Goal: Communication & Community: Answer question/provide support

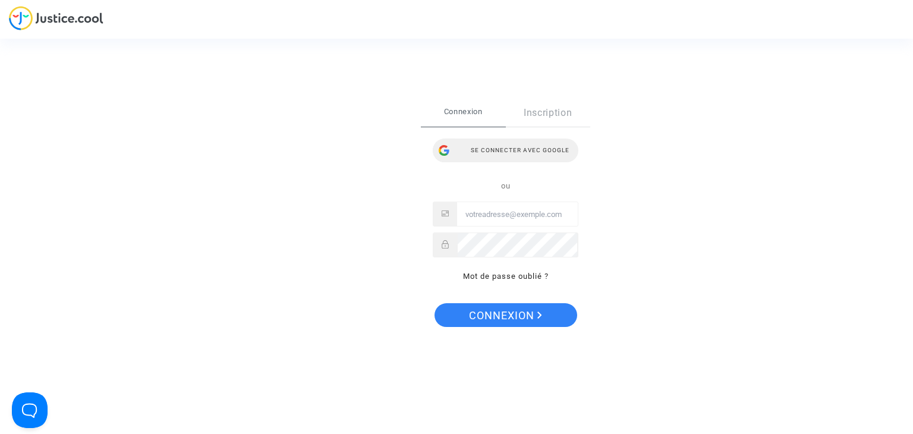
click at [508, 151] on div "Se connecter avec Google" at bounding box center [506, 151] width 146 height 24
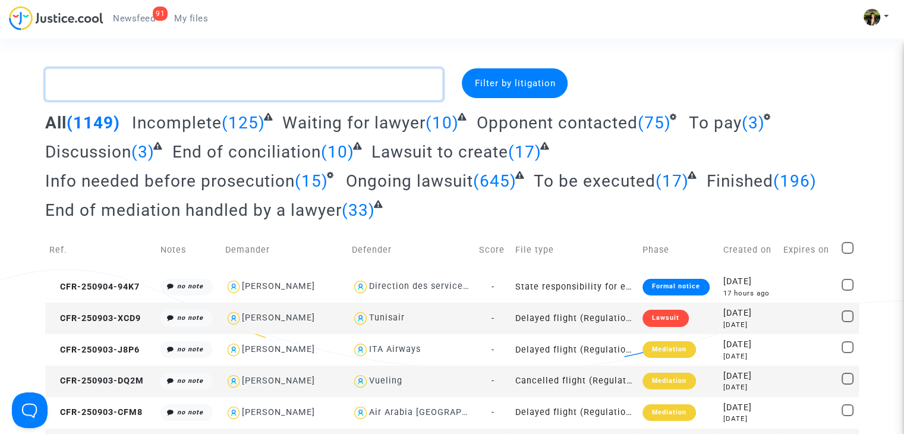
click at [315, 93] on textarea at bounding box center [244, 84] width 398 height 32
paste textarea "Trichard"
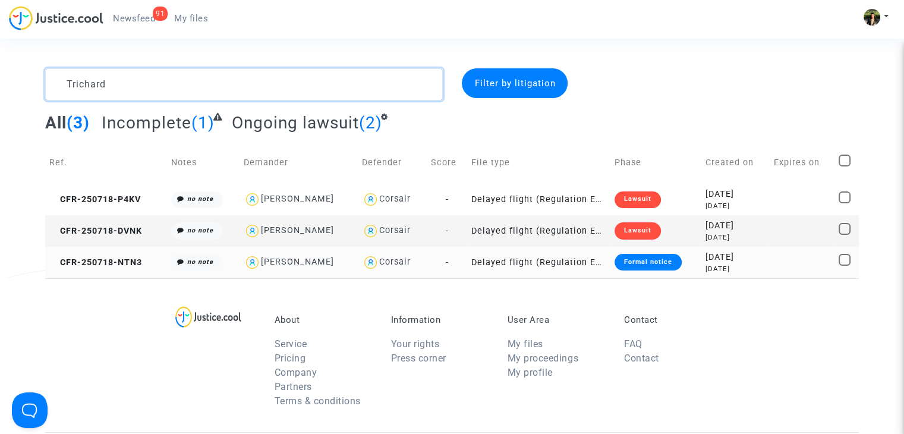
type textarea "Trichard"
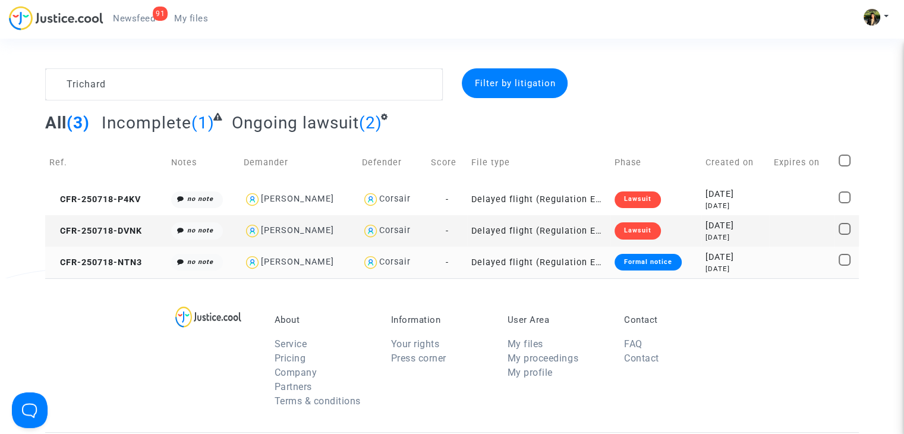
click at [552, 263] on td "Delayed flight (Regulation EC 261/2004)" at bounding box center [538, 263] width 143 height 32
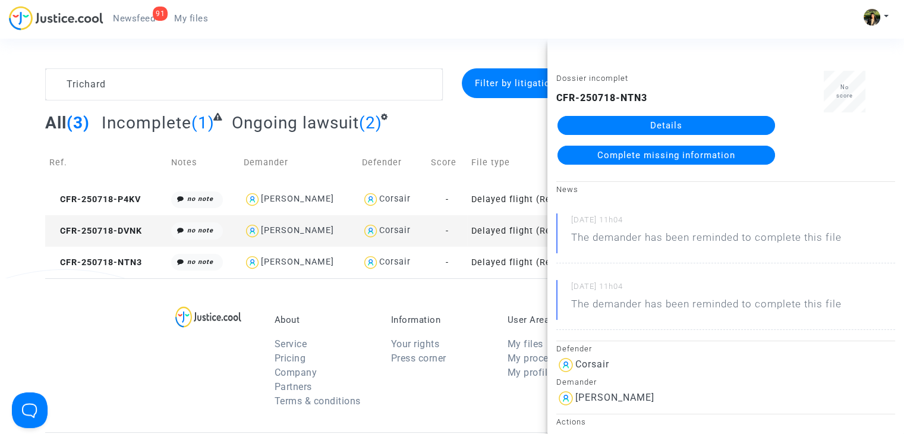
click at [664, 156] on span "Complete missing information" at bounding box center [667, 155] width 138 height 11
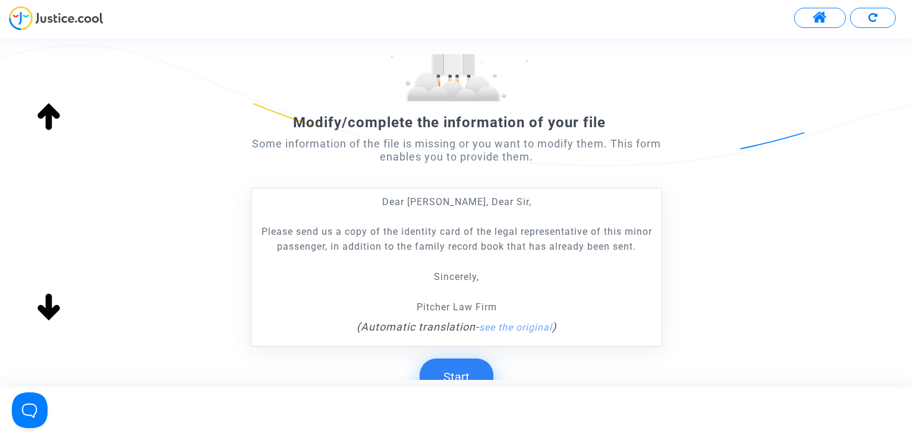
scroll to position [216, 0]
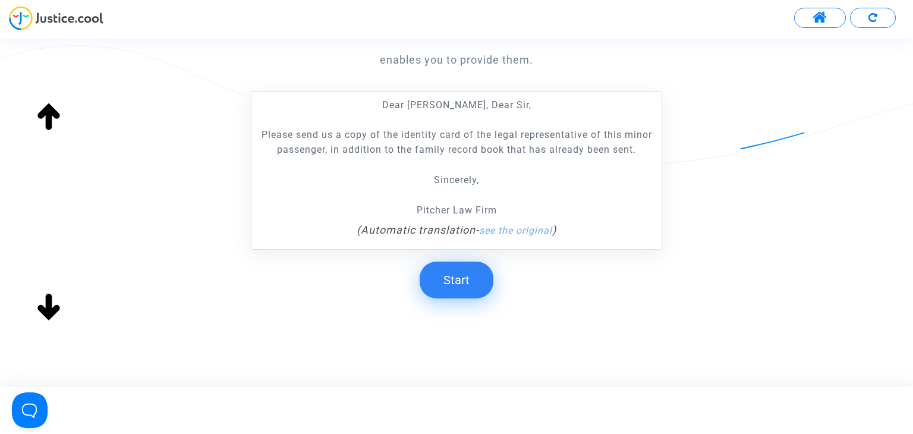
click at [466, 277] on button "Start" at bounding box center [457, 280] width 74 height 37
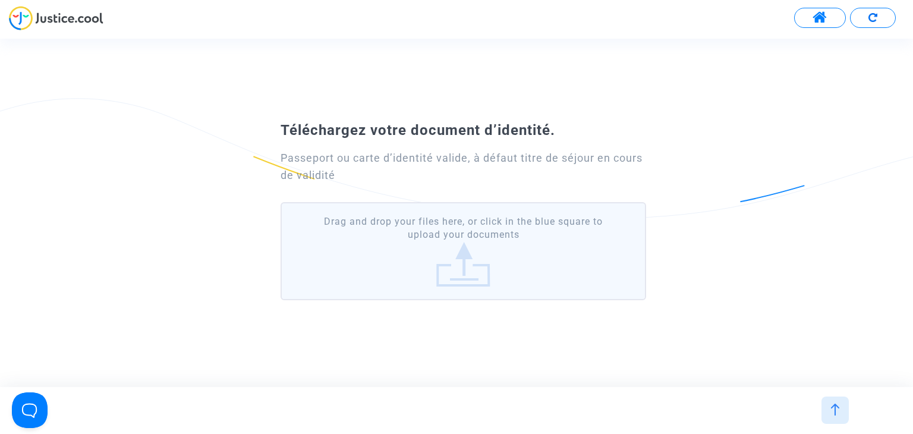
click at [457, 252] on label "Drag and drop your files here, or click in the blue square to upload your docum…" at bounding box center [463, 251] width 365 height 98
click at [0, 0] on input "Drag and drop your files here, or click in the blue square to upload your docum…" at bounding box center [0, 0] width 0 height 0
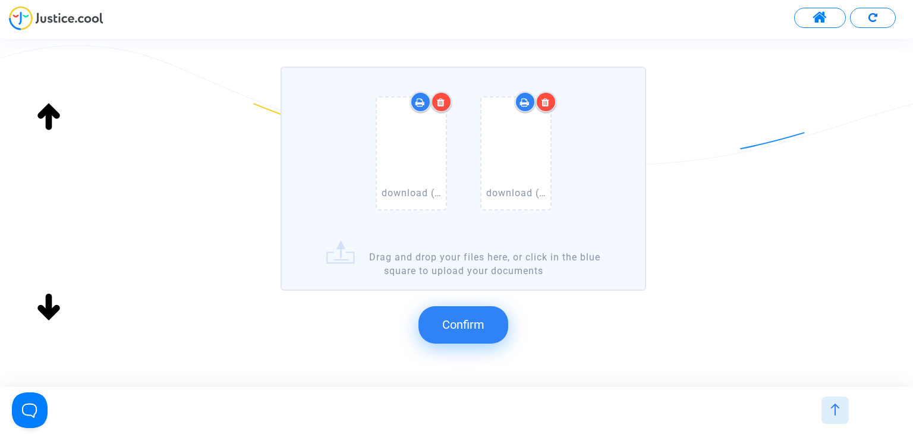
scroll to position [157, 0]
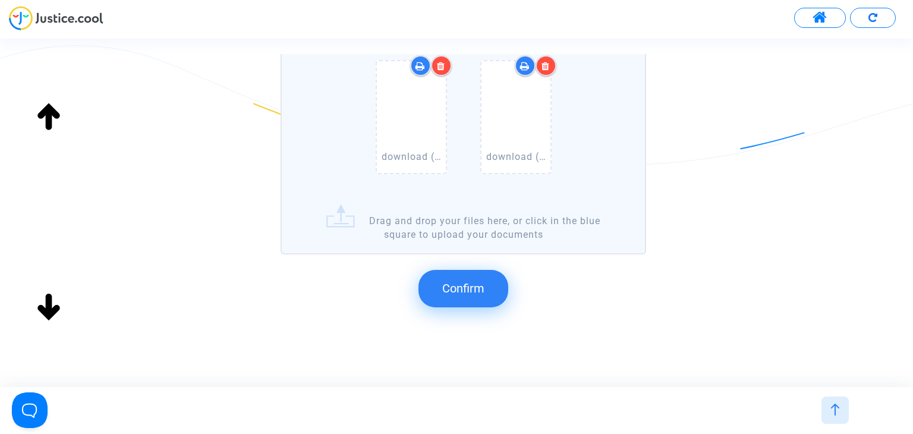
click at [465, 281] on span "Confirm" at bounding box center [463, 288] width 42 height 14
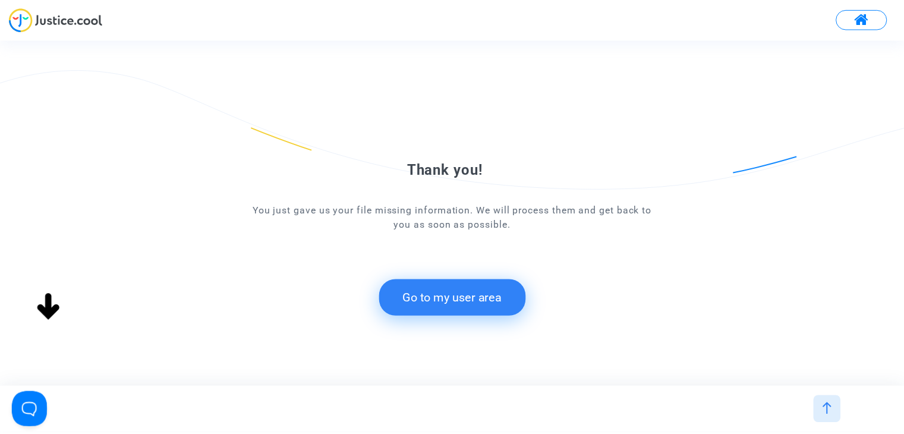
scroll to position [0, 0]
click at [445, 297] on button "Go to my user area" at bounding box center [457, 297] width 148 height 37
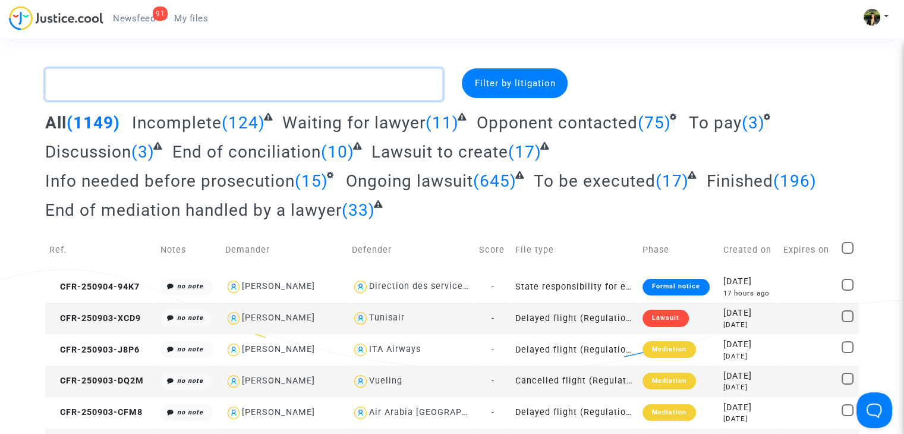
paste textarea "Gallon"
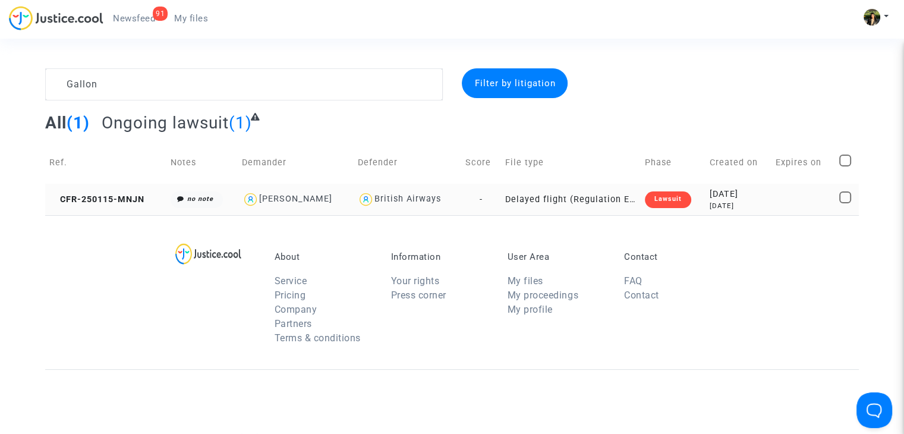
click at [533, 199] on td "Delayed flight (Regulation EC 261/2004)" at bounding box center [571, 200] width 140 height 32
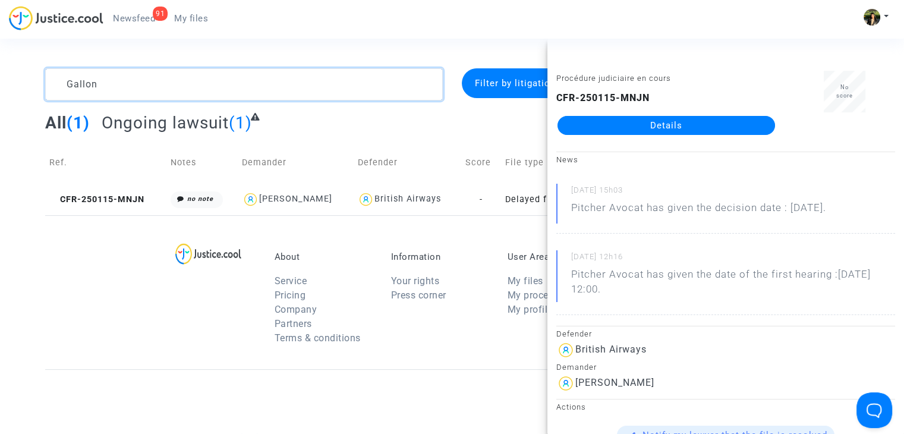
click at [150, 82] on textarea at bounding box center [244, 84] width 398 height 32
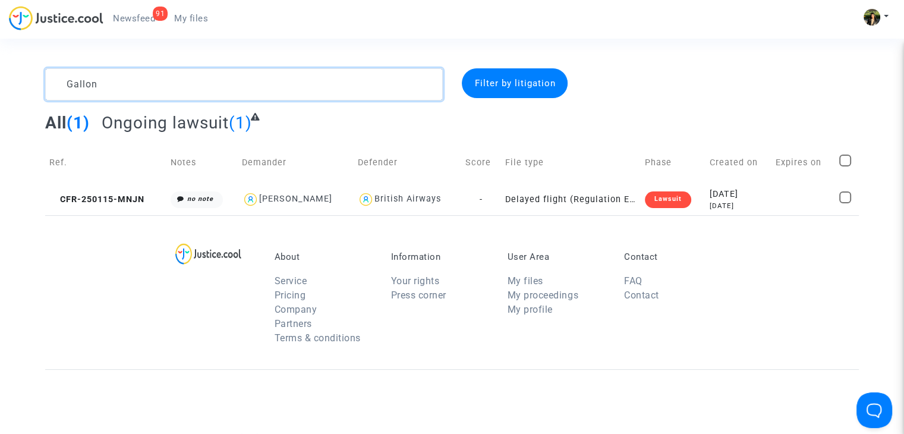
paste textarea "Ouzrara"
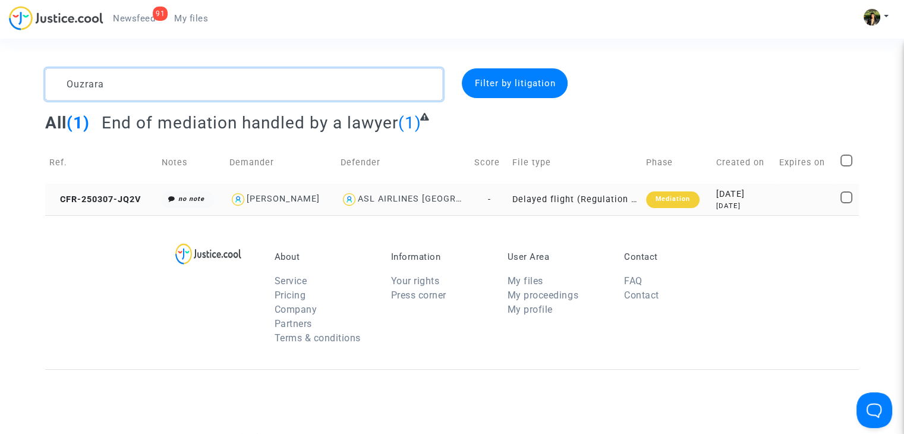
type textarea "Ouzrara"
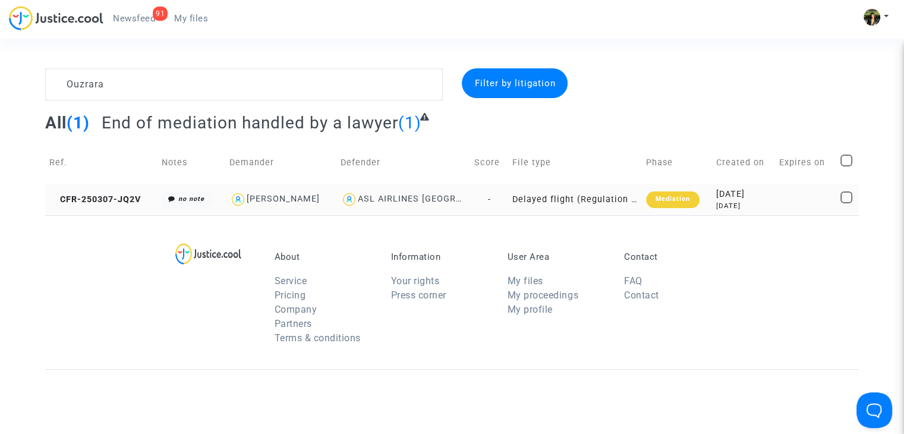
click at [599, 203] on td "Delayed flight (Regulation EC 261/2004)" at bounding box center [575, 200] width 134 height 32
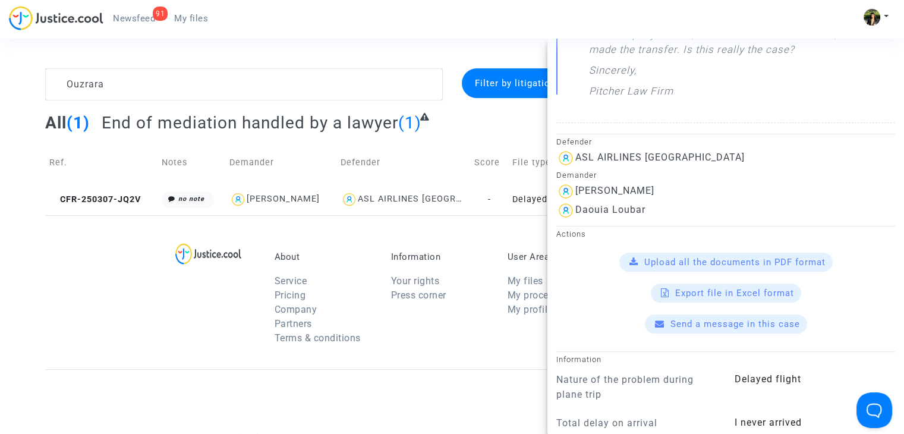
scroll to position [357, 0]
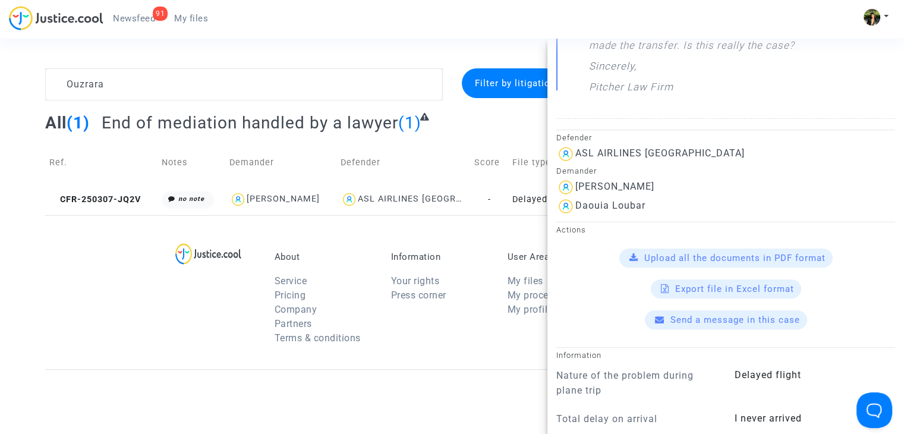
click at [716, 319] on span "Send a message in this case" at bounding box center [736, 320] width 130 height 11
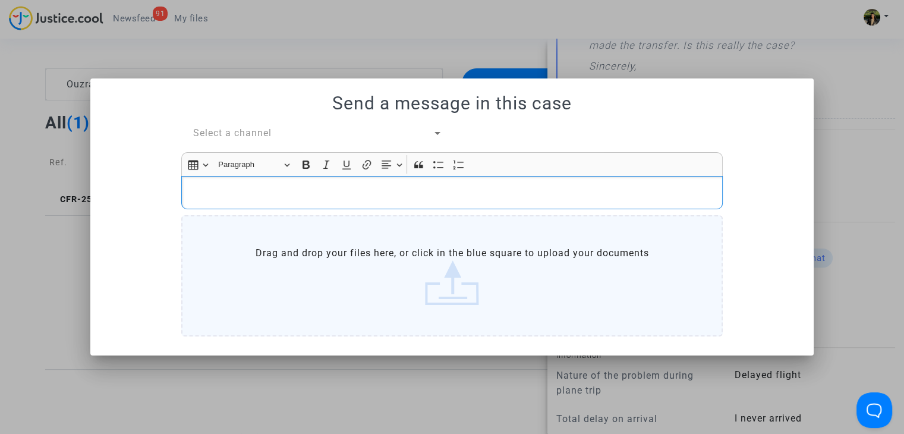
click at [304, 191] on p "Rich Text Editor, main" at bounding box center [452, 192] width 529 height 15
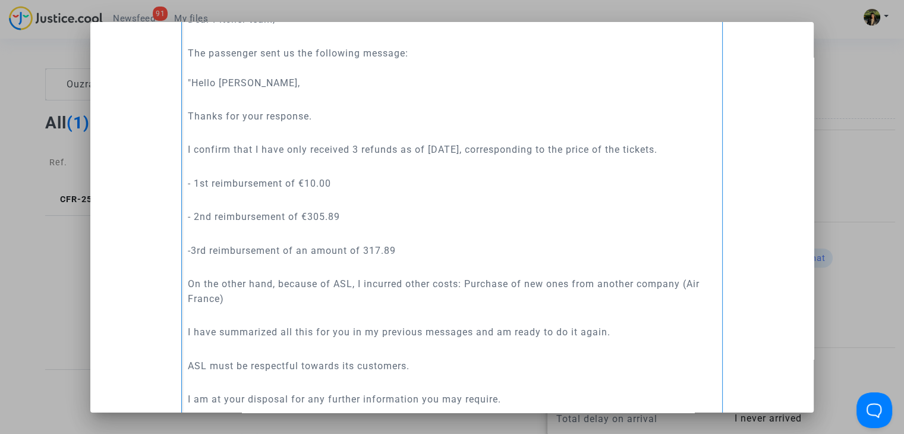
scroll to position [56, 0]
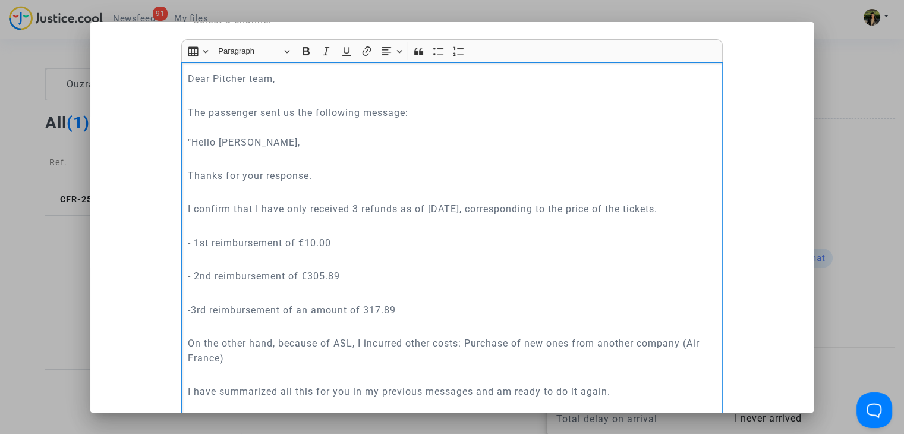
click at [230, 167] on div "Dear Pitcher team, The passenger sent us the following message: "Hello [PERSON_…" at bounding box center [452, 302] width 542 height 480
click at [226, 158] on p "Rich Text Editor, main" at bounding box center [452, 159] width 529 height 15
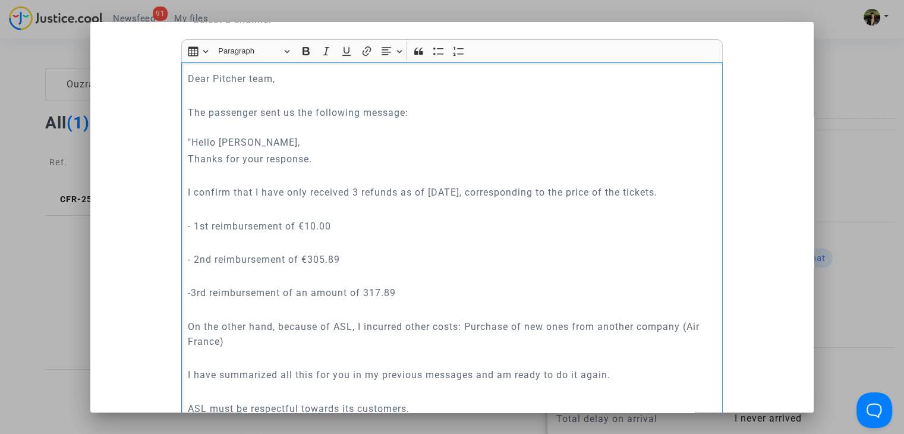
click at [223, 177] on p "Rich Text Editor, main" at bounding box center [452, 175] width 529 height 15
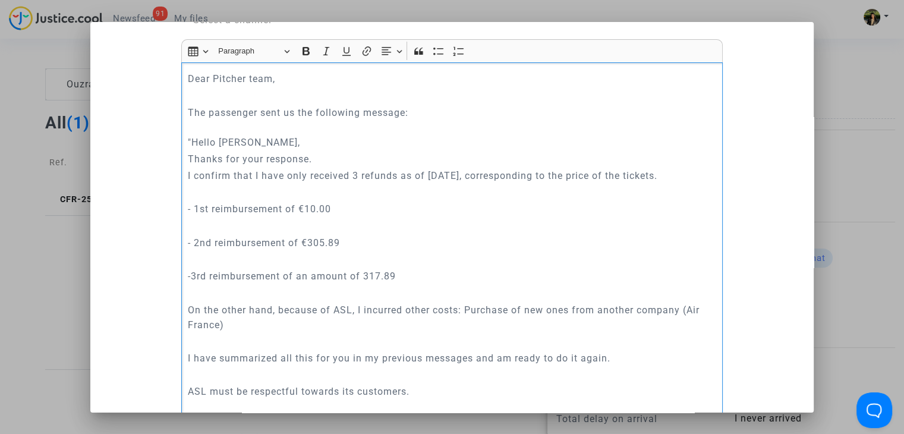
click at [221, 193] on p "Rich Text Editor, main" at bounding box center [452, 192] width 529 height 15
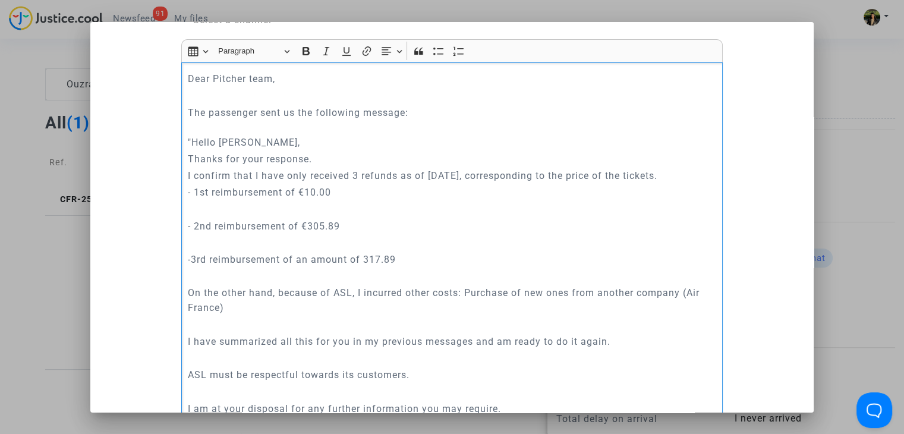
click at [216, 209] on p "Rich Text Editor, main" at bounding box center [452, 209] width 529 height 15
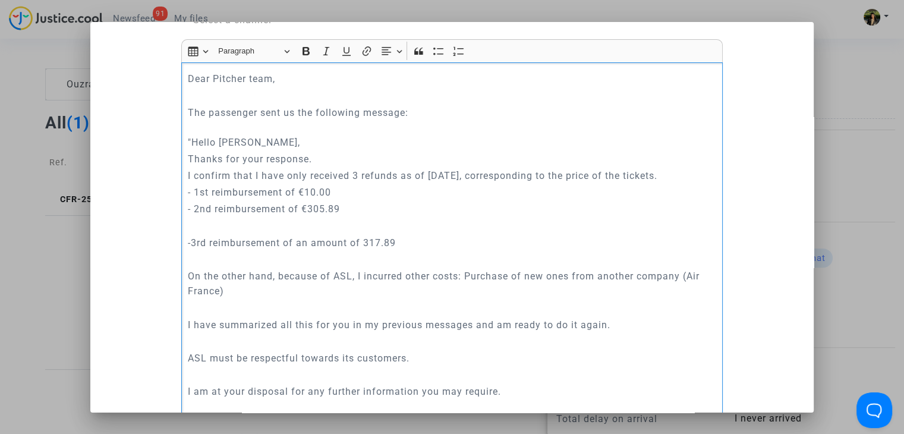
click at [216, 225] on p "Rich Text Editor, main" at bounding box center [452, 226] width 529 height 15
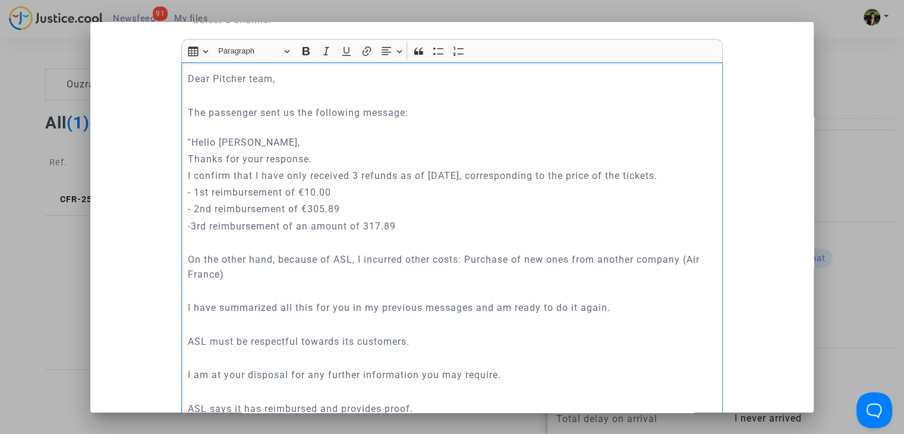
click at [225, 243] on p "Rich Text Editor, main" at bounding box center [452, 242] width 529 height 15
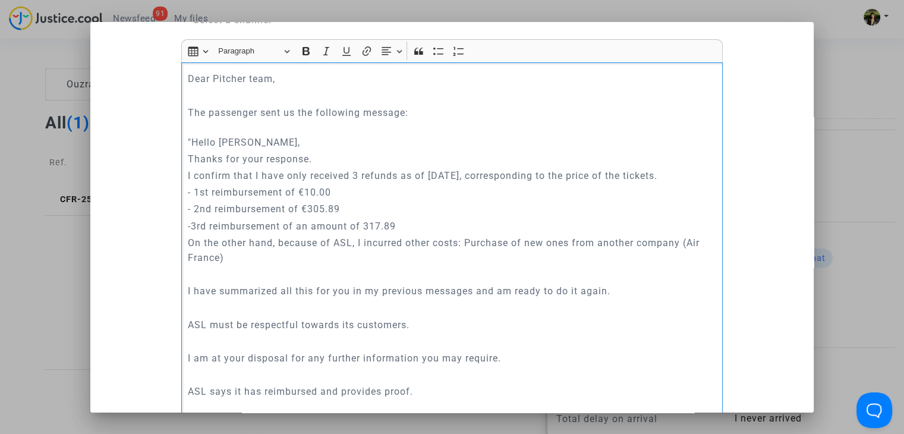
click at [230, 271] on p "Rich Text Editor, main" at bounding box center [452, 274] width 529 height 15
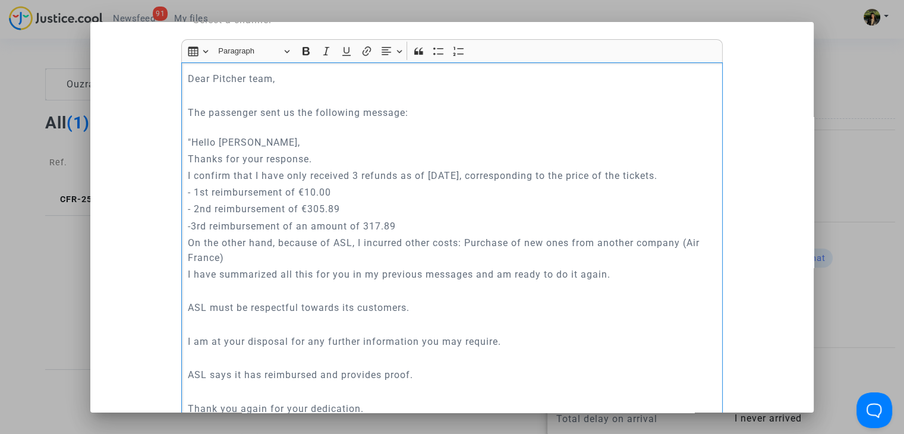
click at [226, 297] on p "Rich Text Editor, main" at bounding box center [452, 291] width 529 height 15
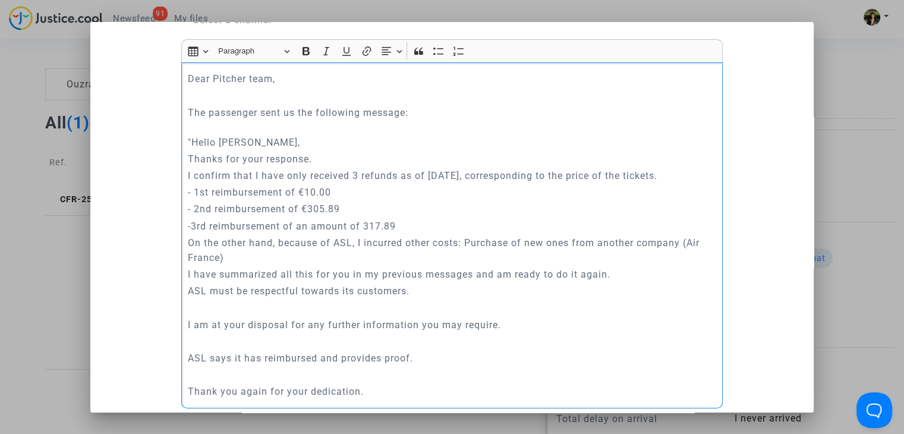
click at [224, 307] on p "Rich Text Editor, main" at bounding box center [452, 307] width 529 height 15
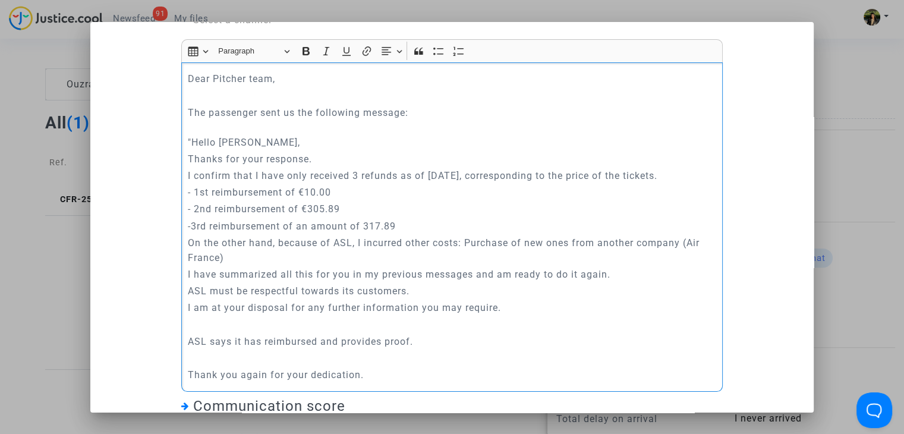
click at [222, 326] on p "Rich Text Editor, main" at bounding box center [452, 325] width 529 height 15
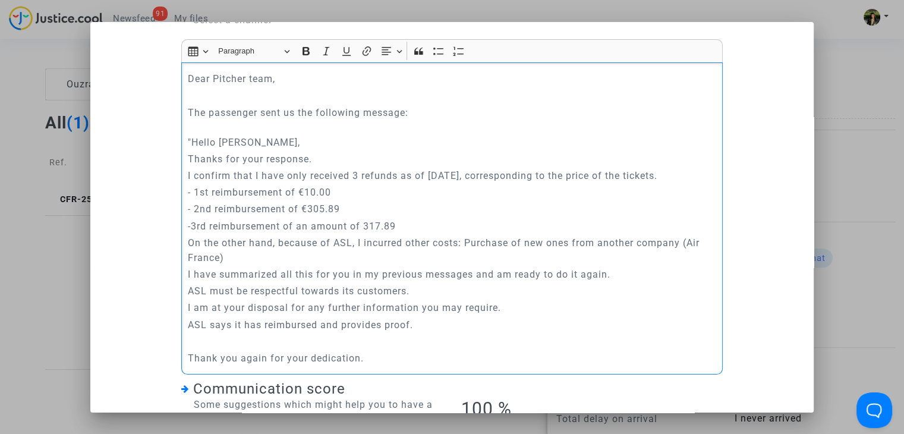
click at [231, 340] on p "Rich Text Editor, main" at bounding box center [452, 341] width 529 height 15
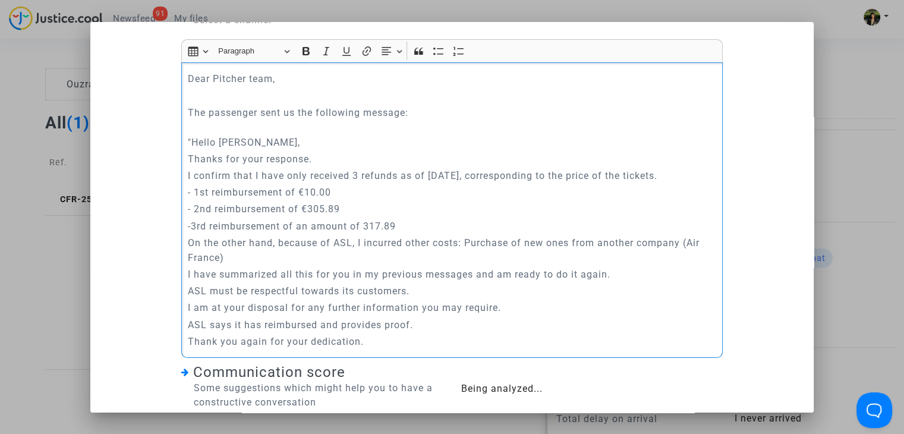
click at [368, 343] on p "Thank you again for your dedication." at bounding box center [452, 341] width 529 height 15
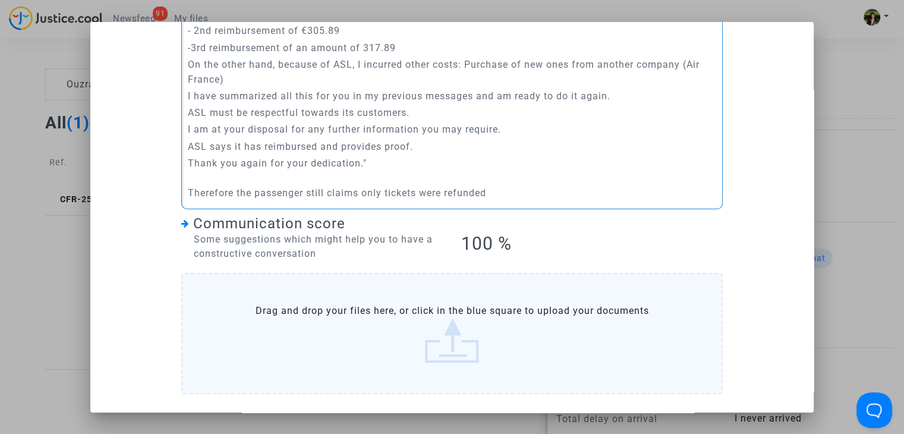
scroll to position [0, 0]
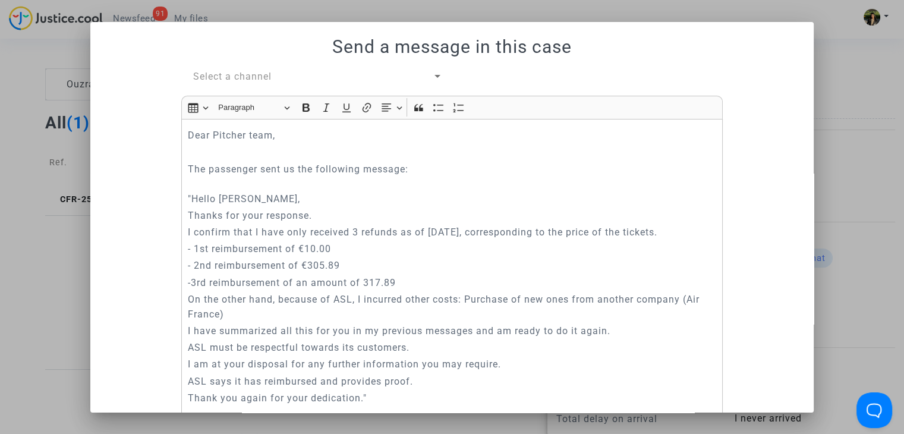
click at [210, 71] on span "Select a channel" at bounding box center [232, 76] width 78 height 11
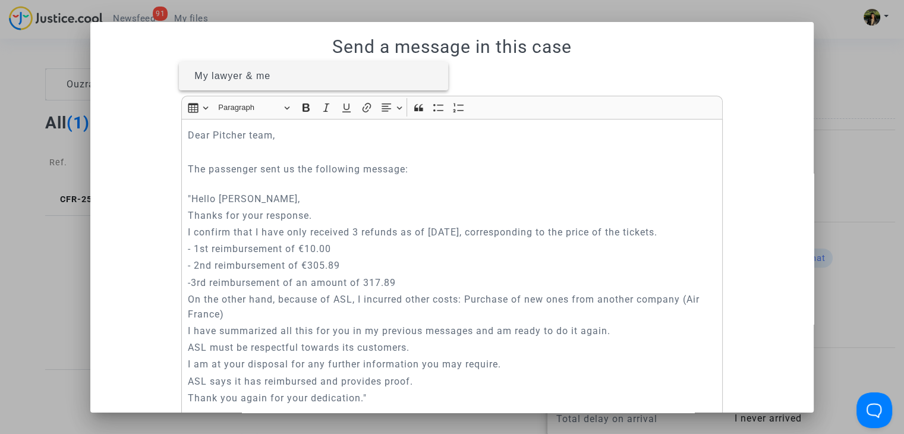
click at [224, 79] on span "My lawyer & me" at bounding box center [232, 76] width 76 height 10
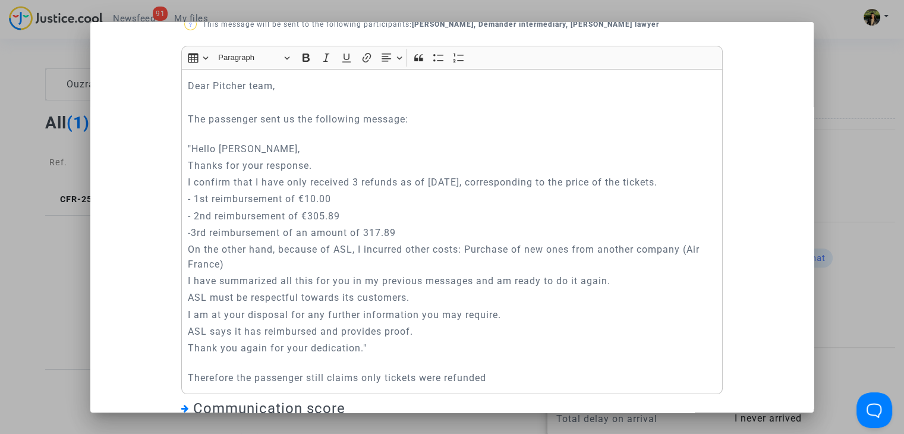
scroll to position [287, 0]
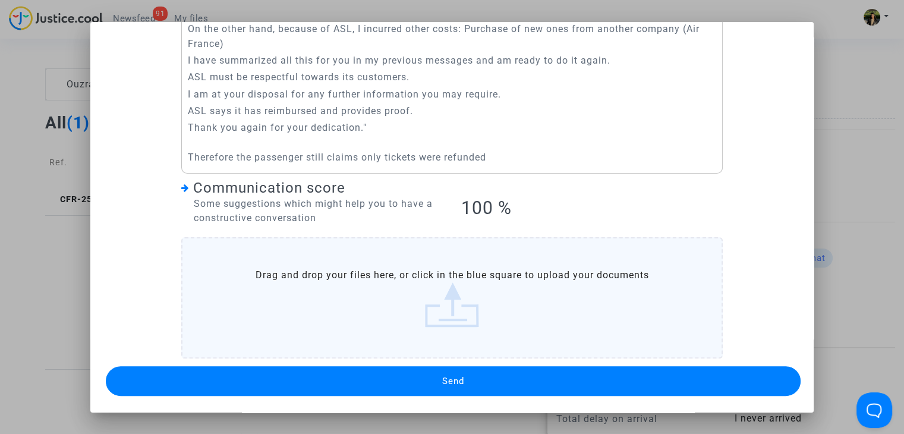
click at [429, 381] on button "Send" at bounding box center [453, 381] width 695 height 30
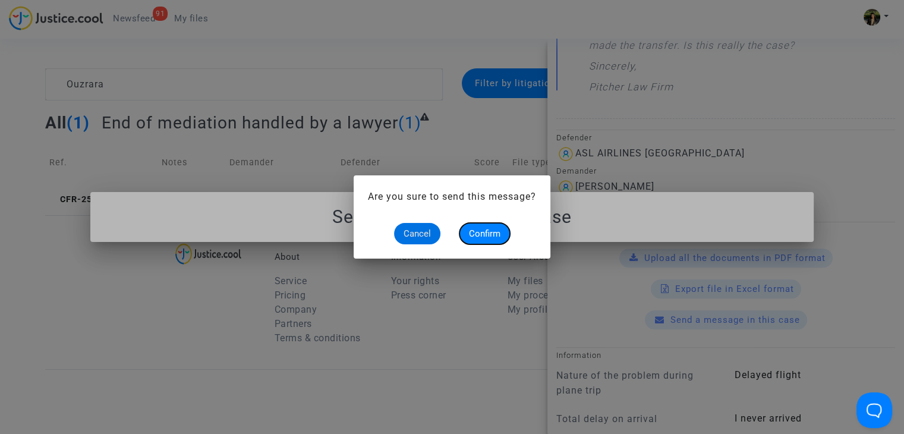
click at [496, 232] on span "Confirm" at bounding box center [485, 233] width 32 height 11
